Goal: Task Accomplishment & Management: Use online tool/utility

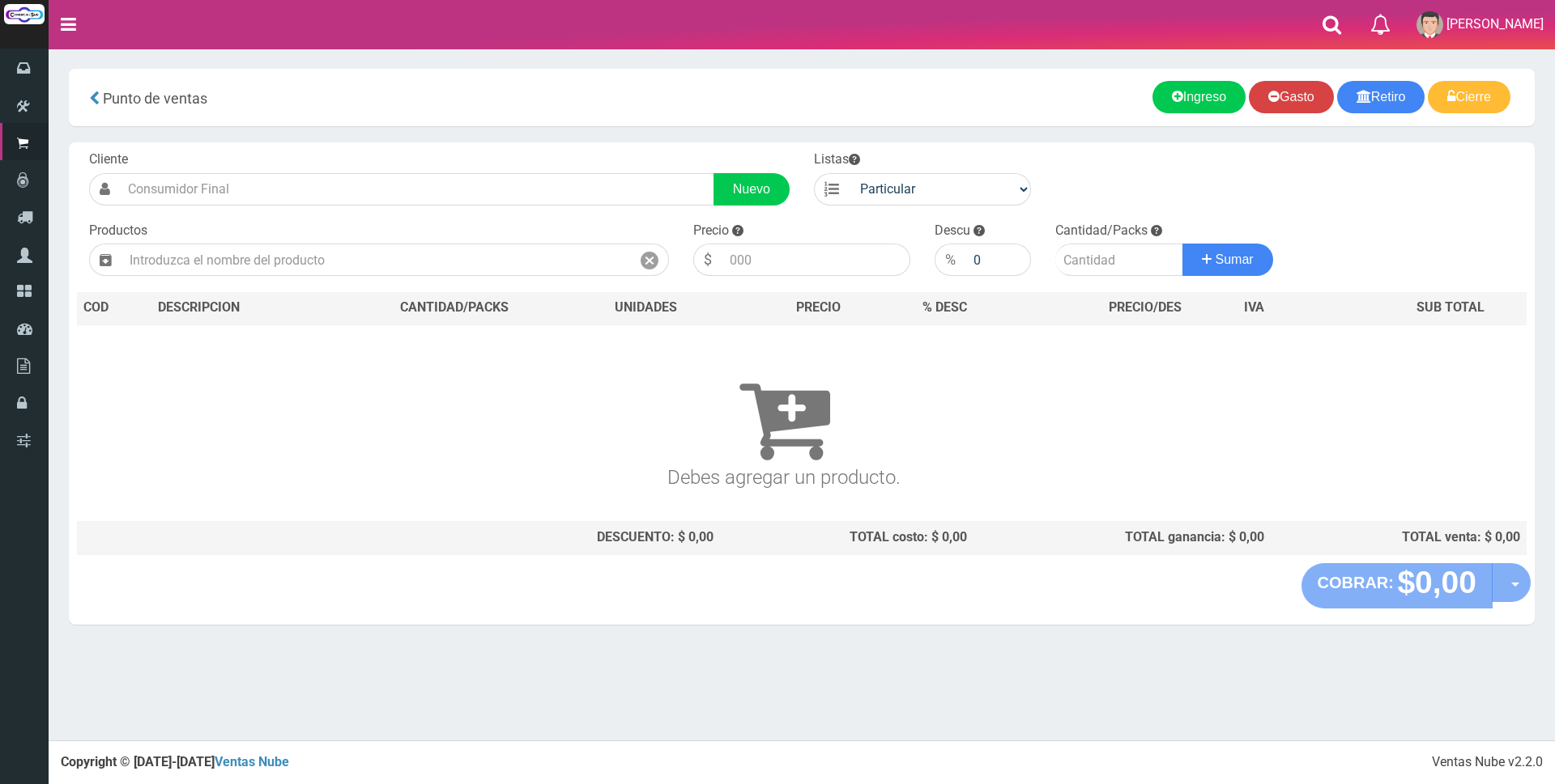
click at [1295, 96] on link "Gasto" at bounding box center [1291, 97] width 85 height 33
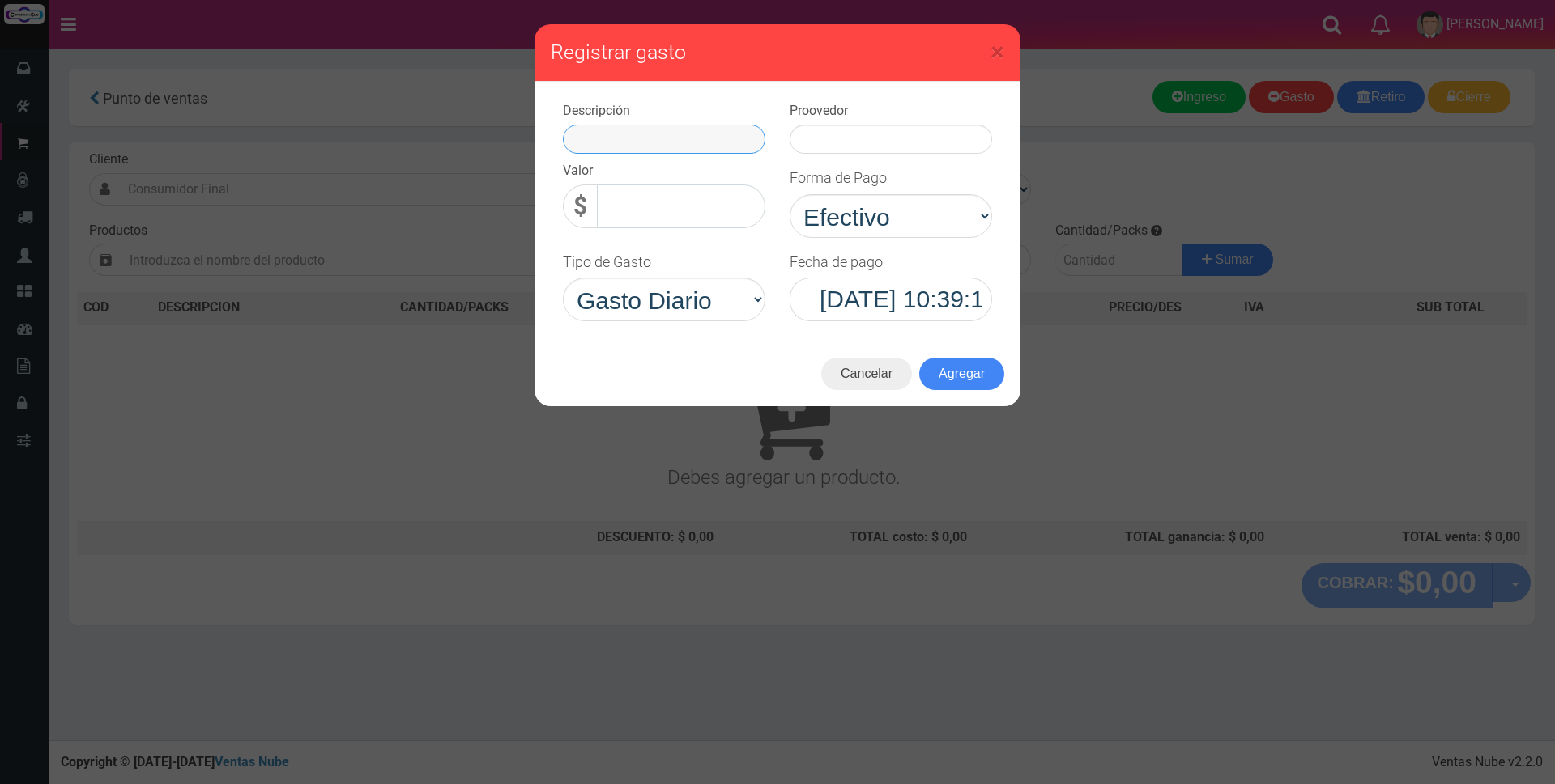
click at [651, 132] on input "text" at bounding box center [664, 139] width 203 height 29
type input "GASTOS VARIOS"
click at [846, 140] on input "text" at bounding box center [890, 139] width 203 height 29
type input "GASTOS VARIOS"
click at [703, 198] on input "0,00" at bounding box center [680, 206] width 168 height 43
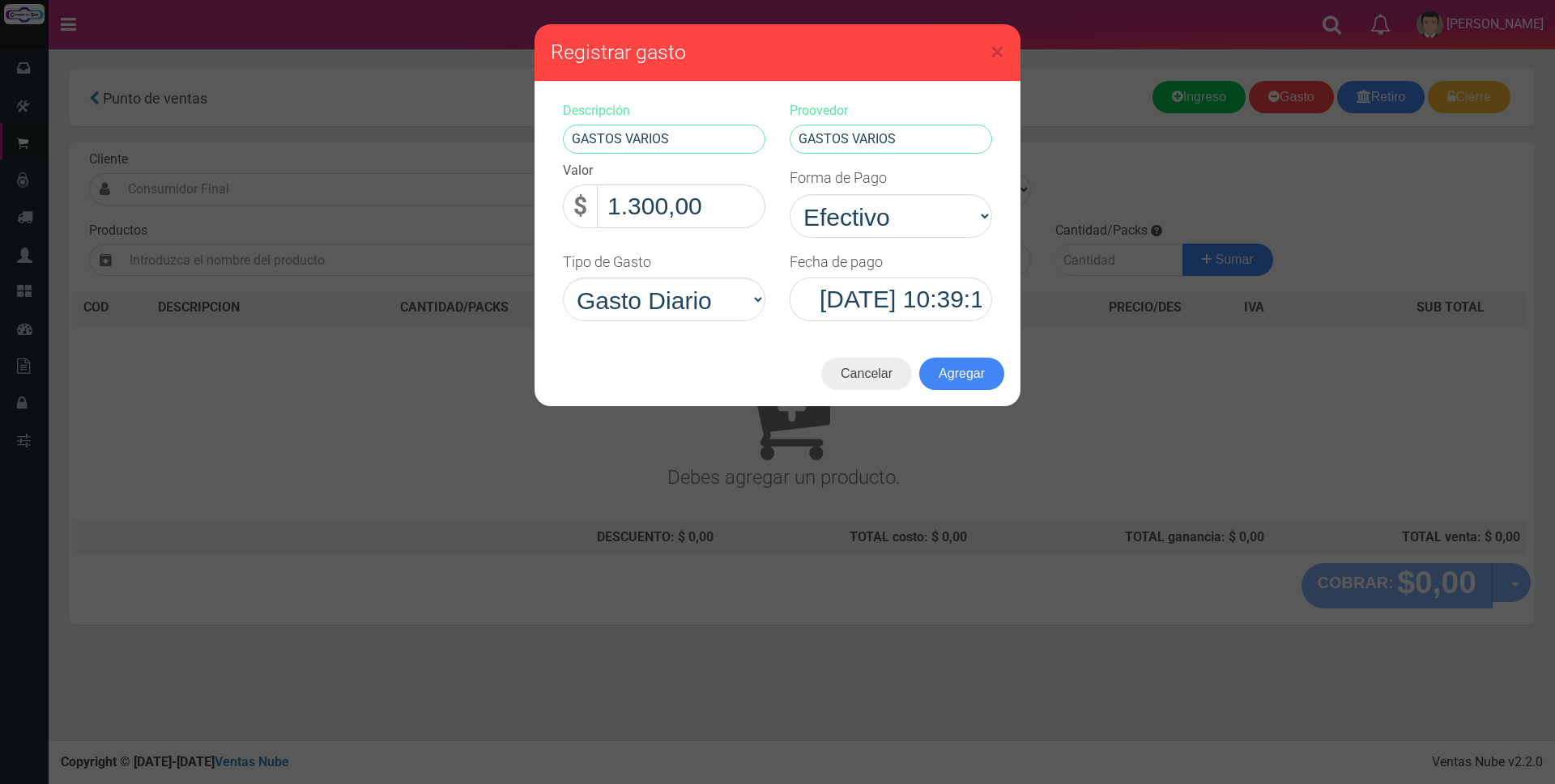
type input "13.000,00"
click at [963, 368] on button "Agregar" at bounding box center [961, 374] width 85 height 33
